Goal: Information Seeking & Learning: Learn about a topic

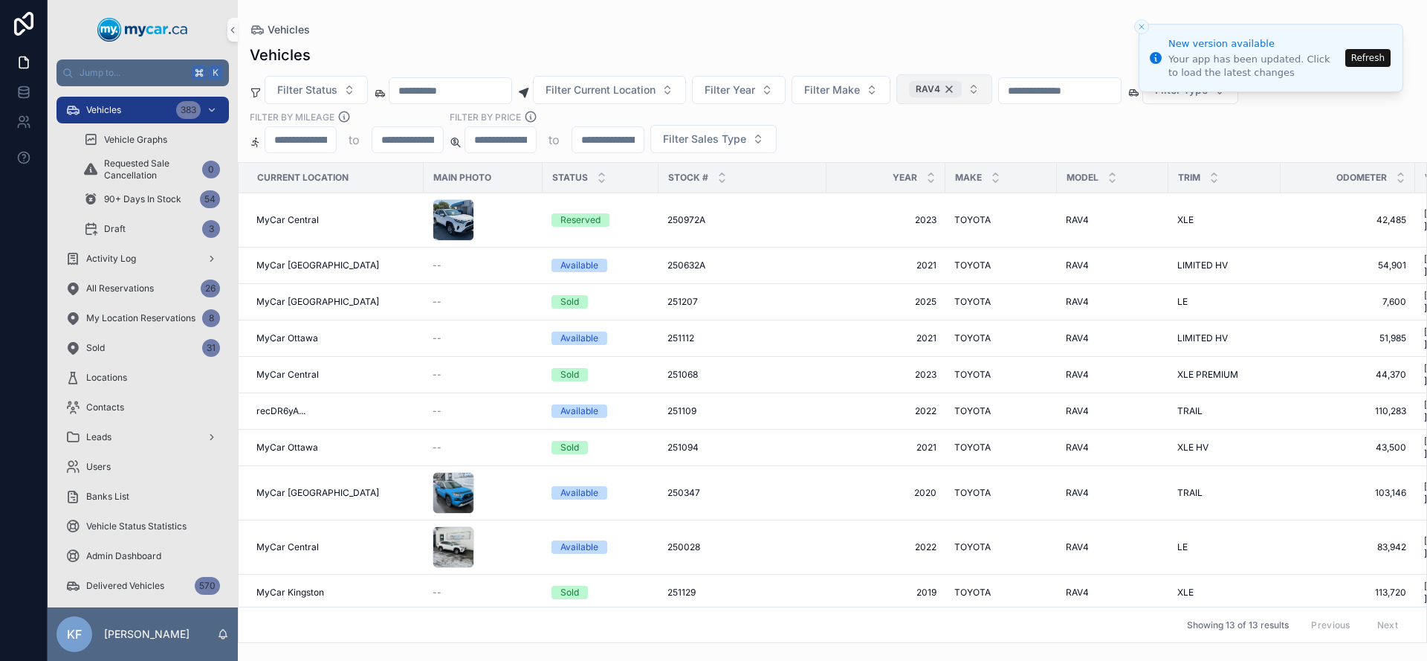
click at [962, 89] on div "RAV4" at bounding box center [935, 89] width 53 height 16
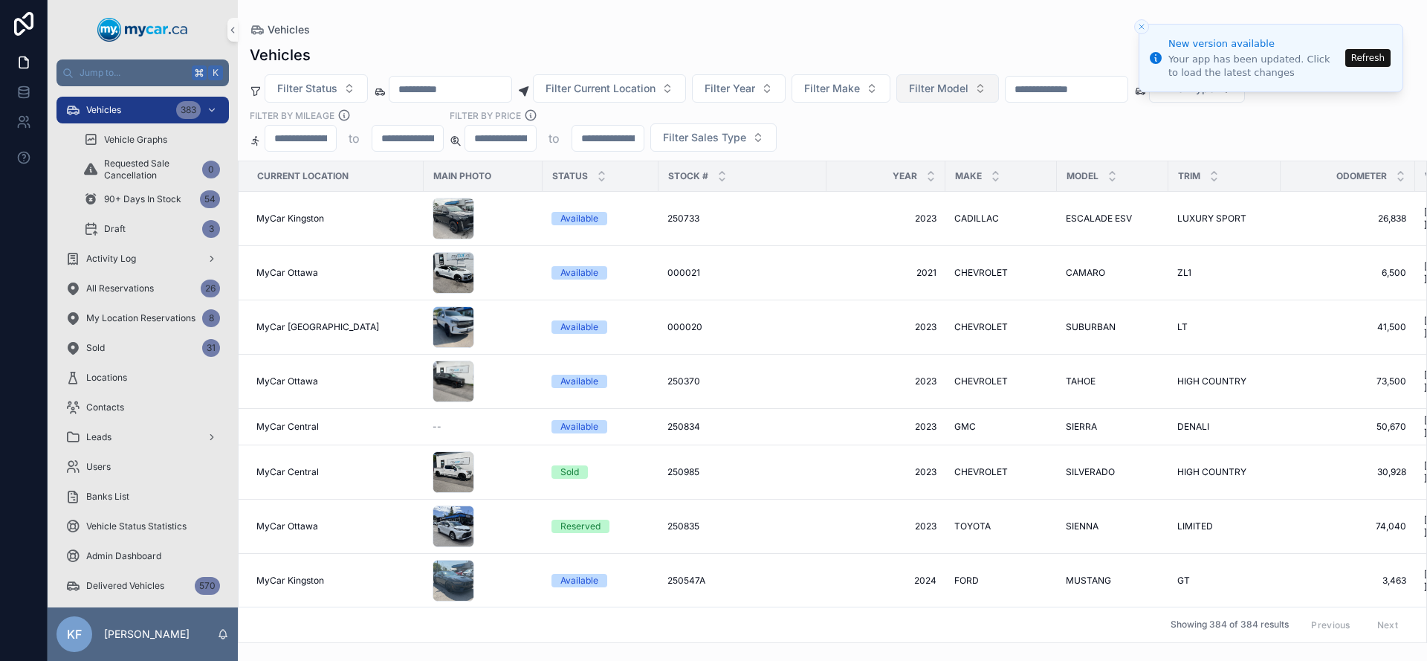
click at [969, 89] on span "Filter Model" at bounding box center [938, 88] width 59 height 15
type input "**"
click at [939, 151] on span "BRONCO SPORT" at bounding box center [924, 148] width 83 height 15
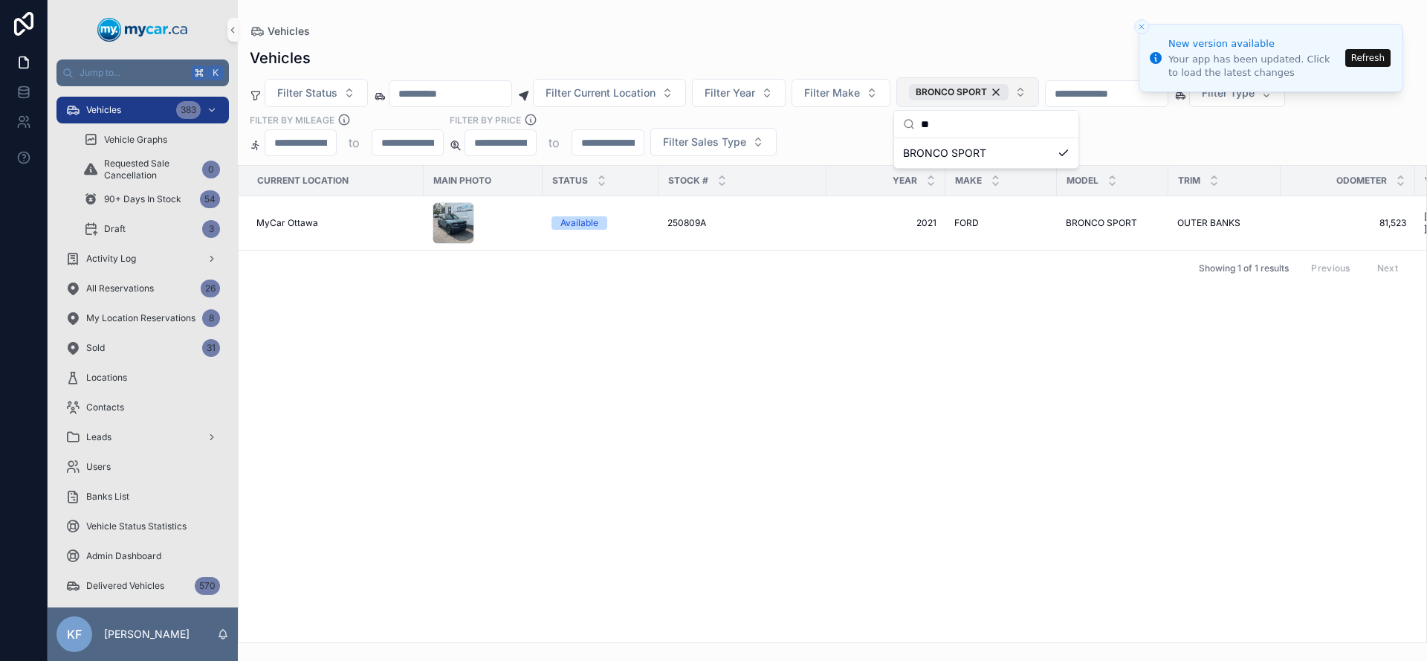
click at [802, 474] on div "Current Location Main Photo Status Stock # Year Make Model Trim Odometer VIN Re…" at bounding box center [833, 404] width 1188 height 477
click at [801, 473] on div "Current Location Main Photo Status Stock # Year Make Model Trim Odometer VIN Re…" at bounding box center [833, 404] width 1188 height 477
click at [300, 33] on span "Vehicles" at bounding box center [289, 31] width 42 height 15
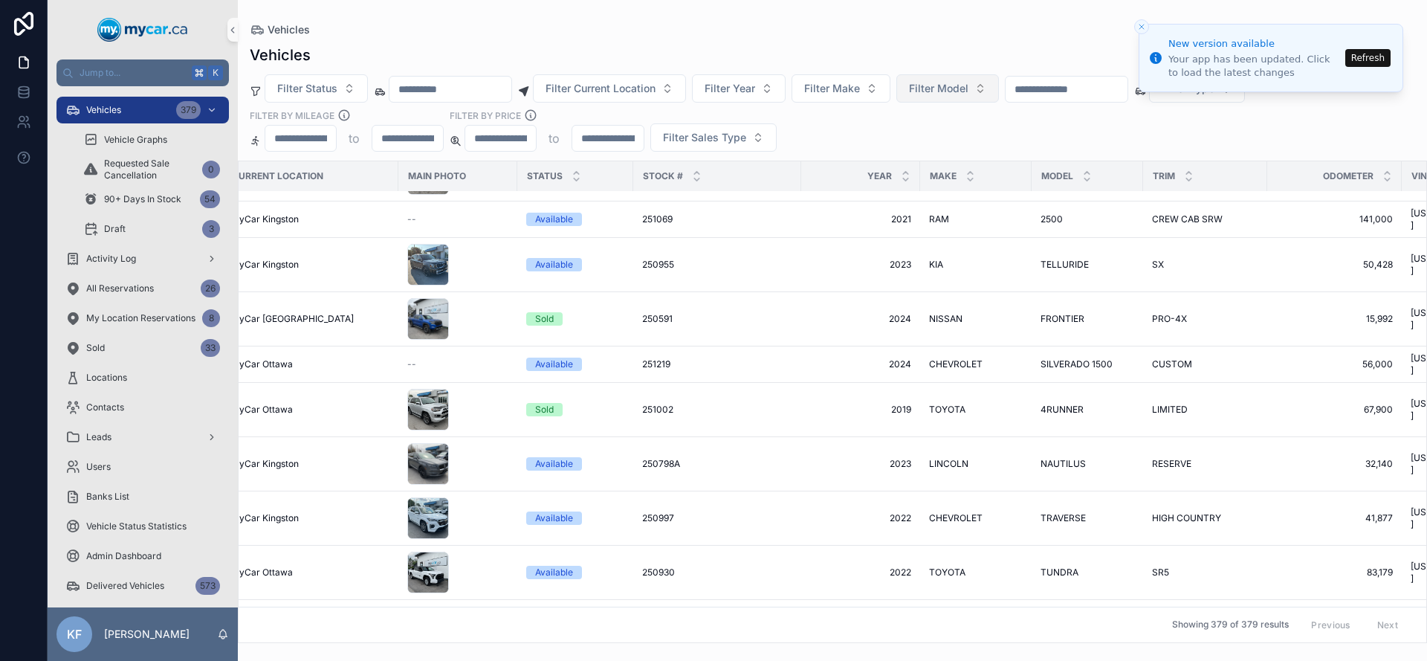
scroll to position [569, 0]
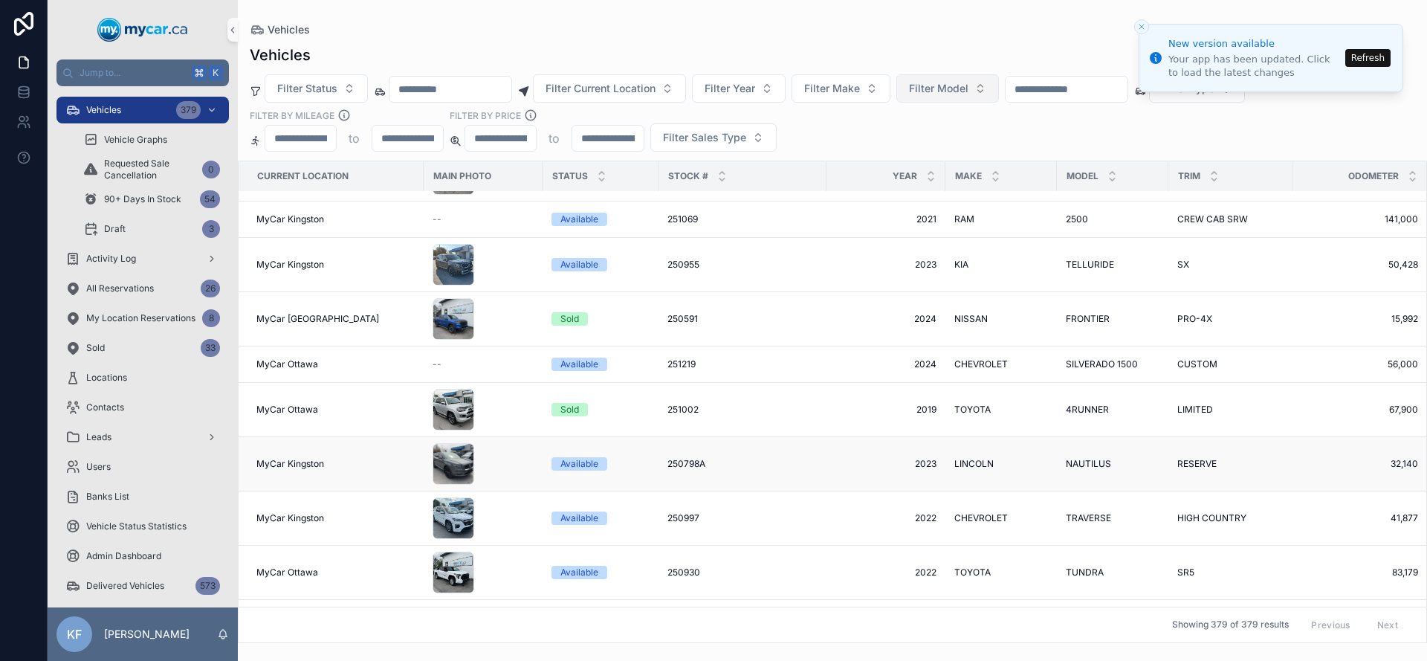
click at [693, 458] on span "250798A" at bounding box center [687, 464] width 38 height 12
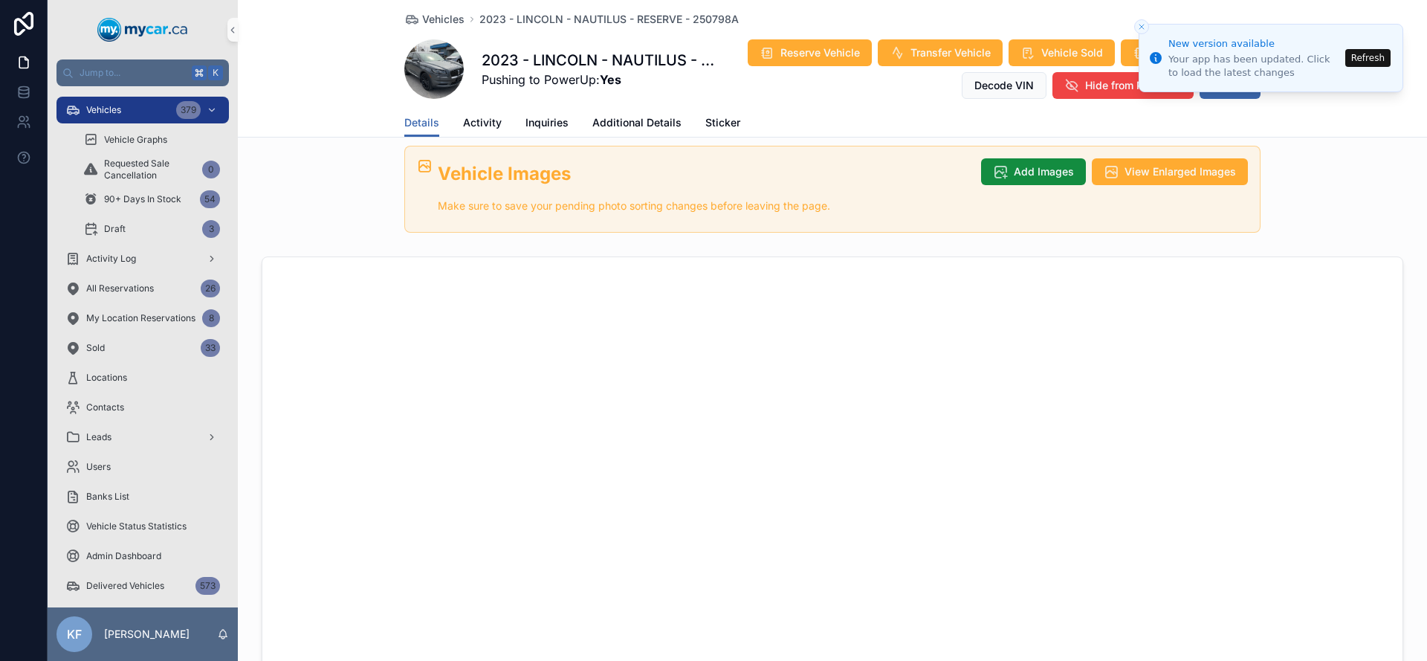
scroll to position [654, 0]
